Goal: Find specific page/section: Find specific page/section

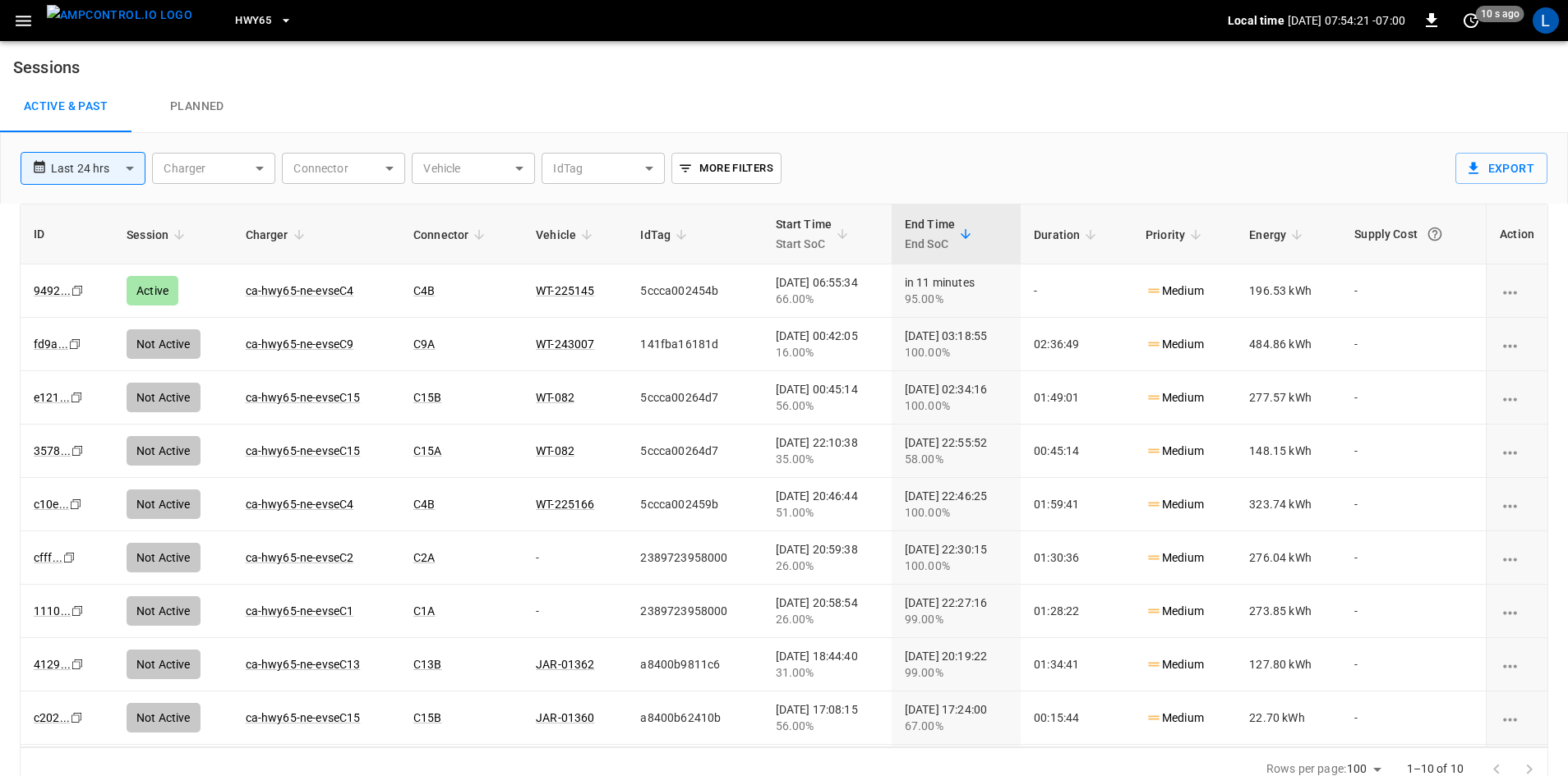
click at [235, 20] on span "HWY65" at bounding box center [253, 20] width 36 height 18
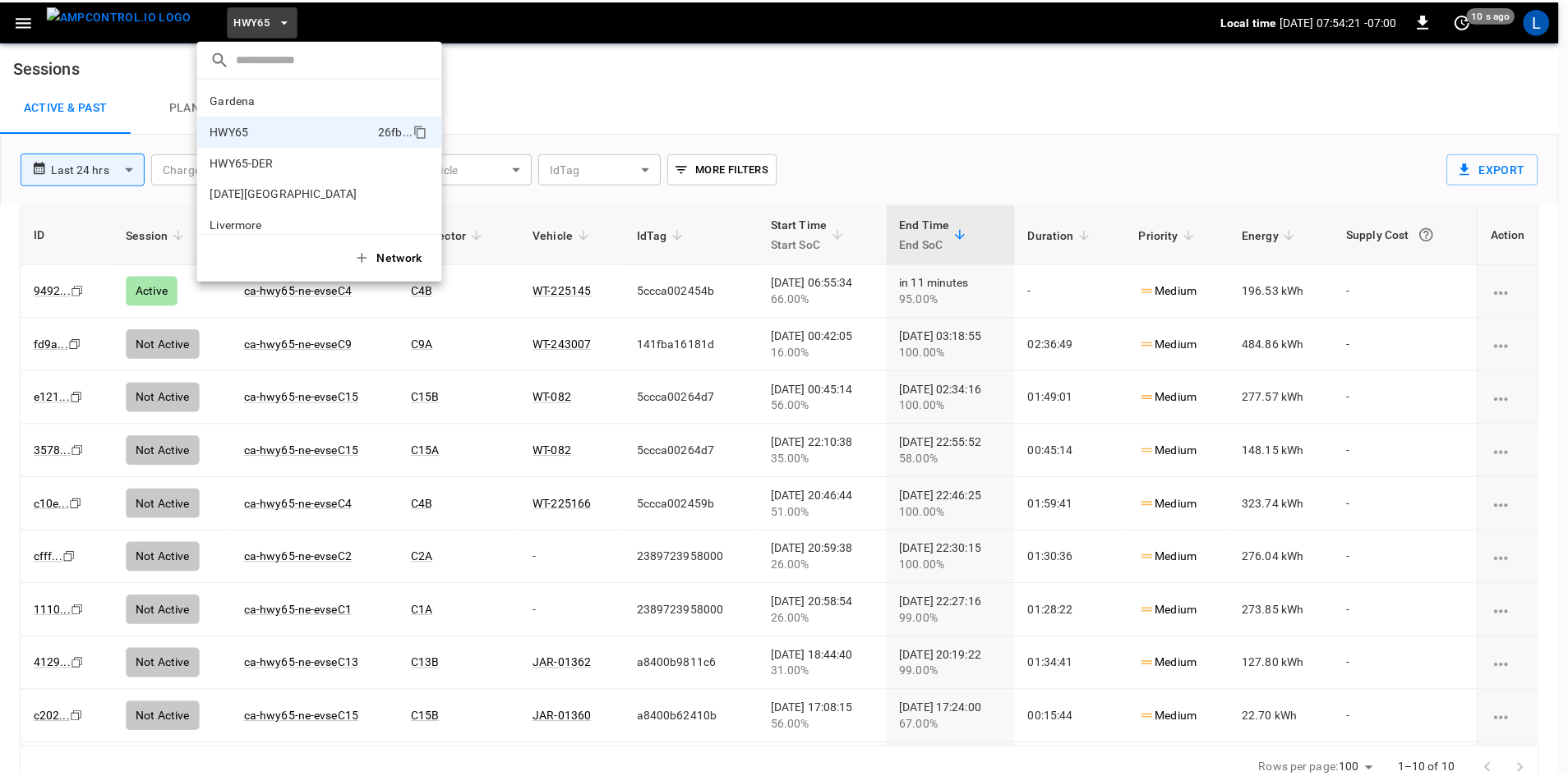
scroll to position [26, 0]
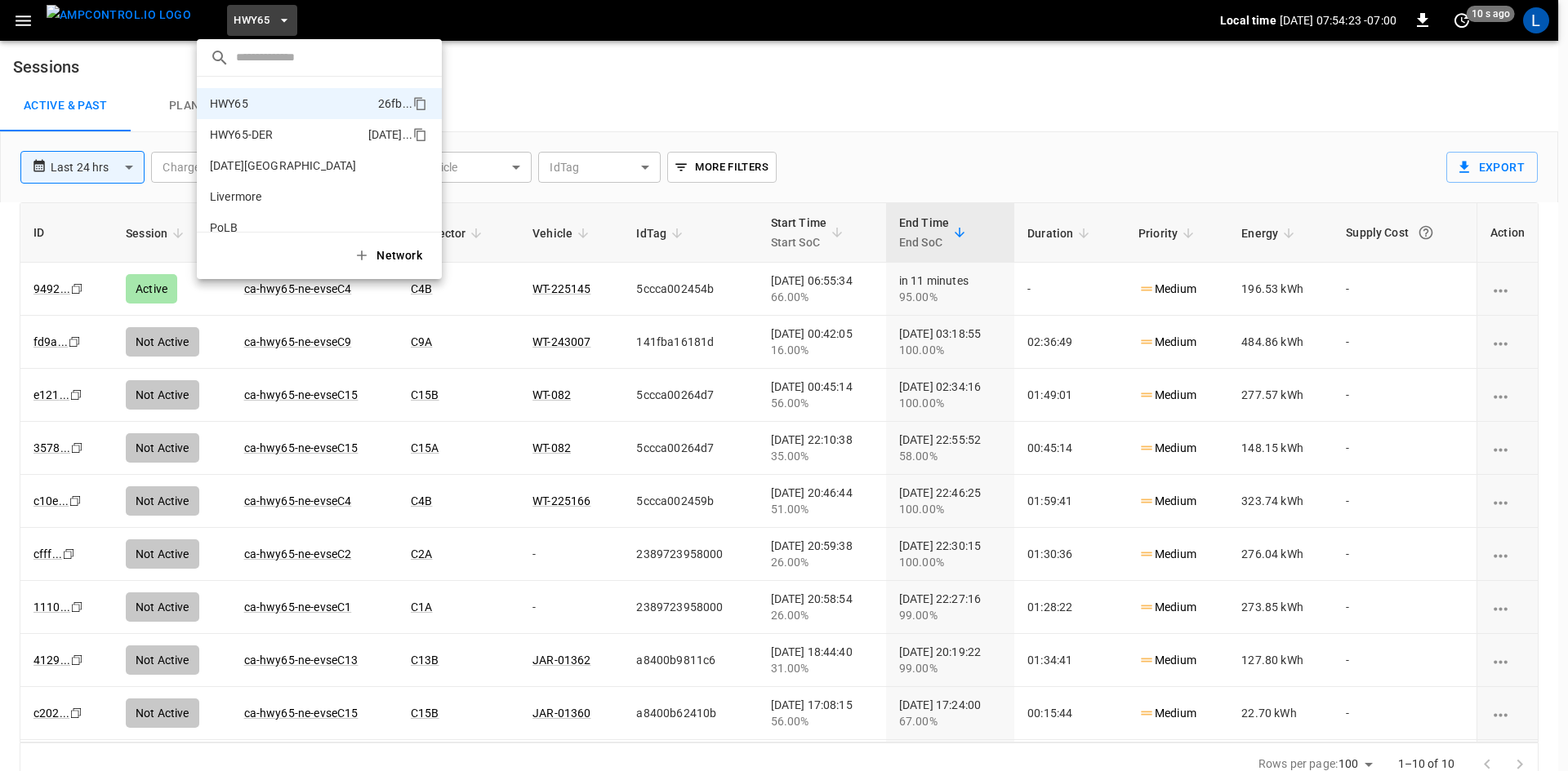
click at [266, 132] on p "HWY65-DER" at bounding box center [286, 135] width 152 height 17
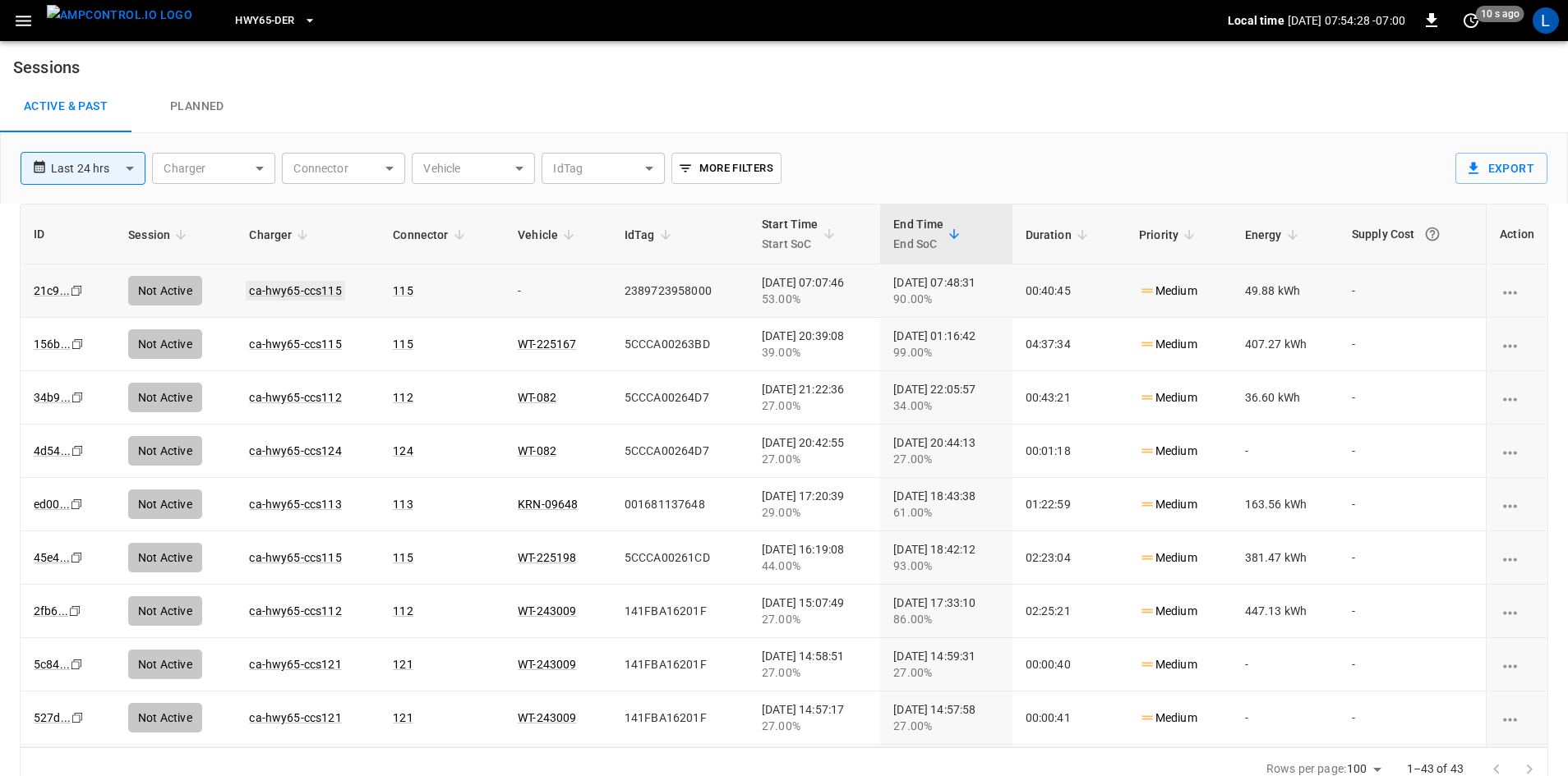
click at [283, 293] on link "ca-hwy65-ccs115" at bounding box center [295, 290] width 99 height 19
